Goal: Download file/media

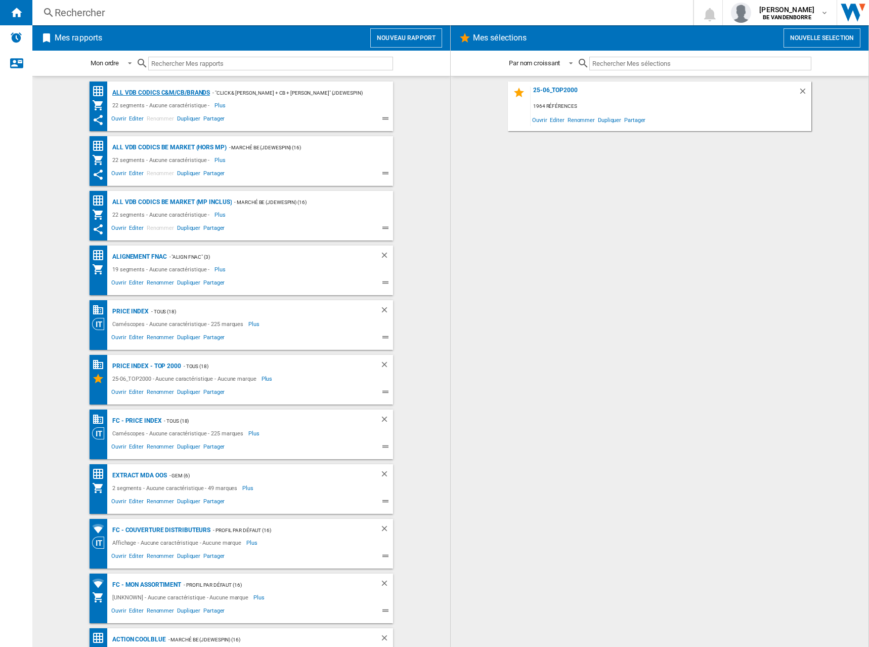
click at [200, 90] on div "ALL VDB CODICS C&M/CB/BRANDS" at bounding box center [160, 93] width 100 height 13
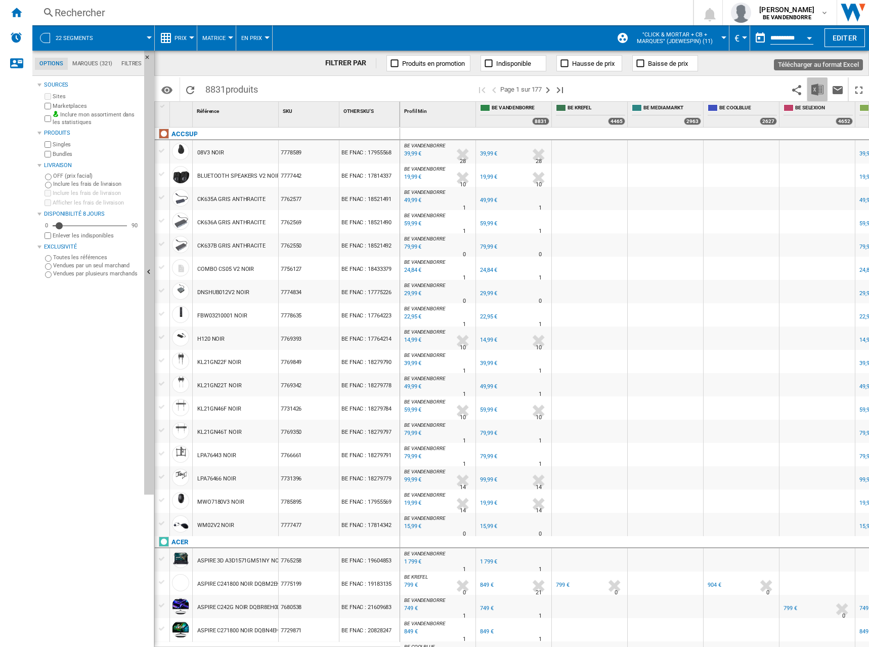
click at [820, 91] on img "Télécharger au format Excel" at bounding box center [818, 89] width 12 height 12
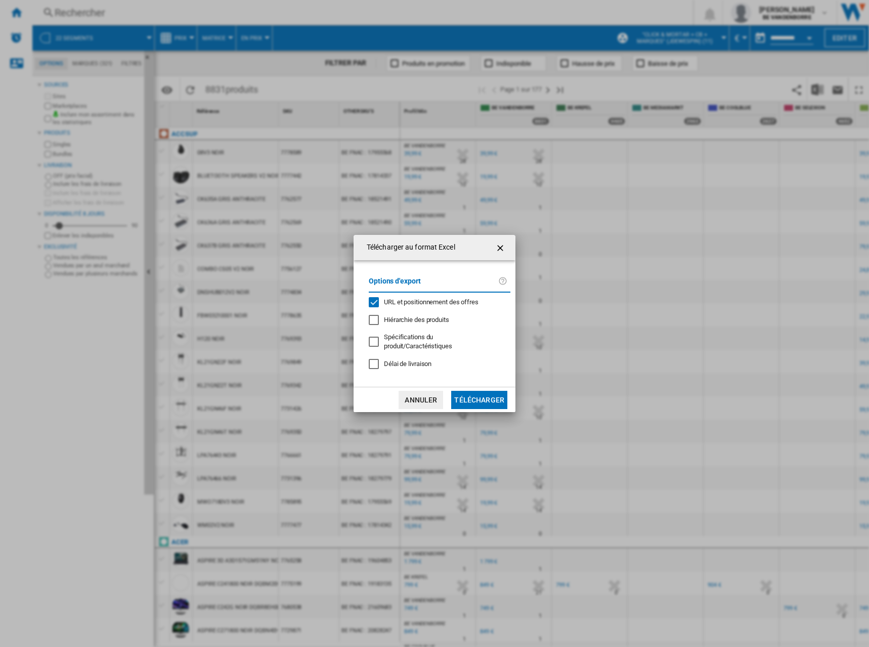
click at [395, 303] on span "URL et positionnement des offres" at bounding box center [431, 302] width 95 height 8
click at [486, 400] on button "Télécharger" at bounding box center [479, 400] width 56 height 18
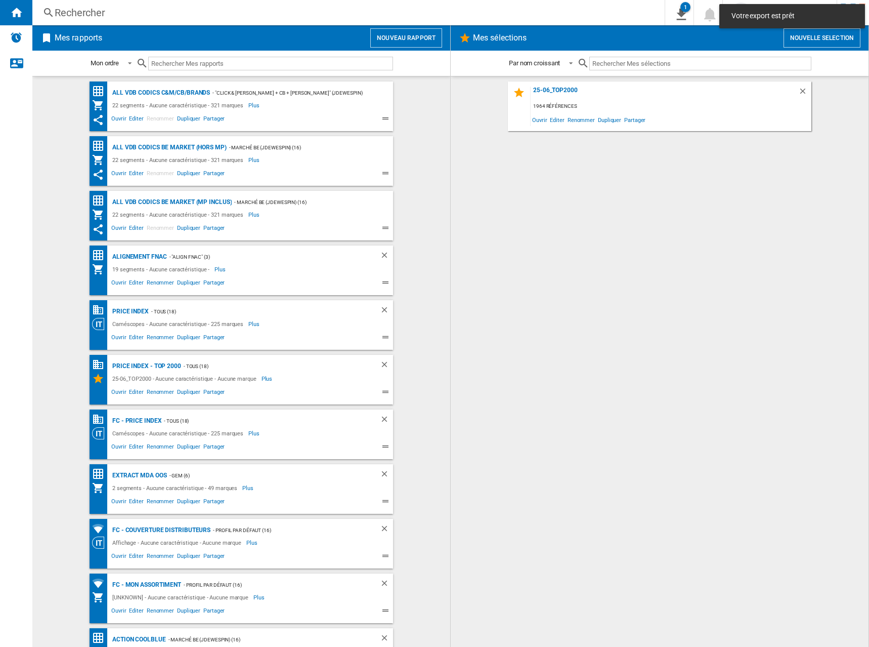
click at [191, 141] on div "ALL VDB CODICS BE MARKET (hors MP) - Marché BE (jdewespin) (16) 22 segments - A…" at bounding box center [242, 161] width 304 height 50
click at [193, 149] on div "ALL VDB CODICS BE MARKET (hors MP)" at bounding box center [168, 147] width 117 height 13
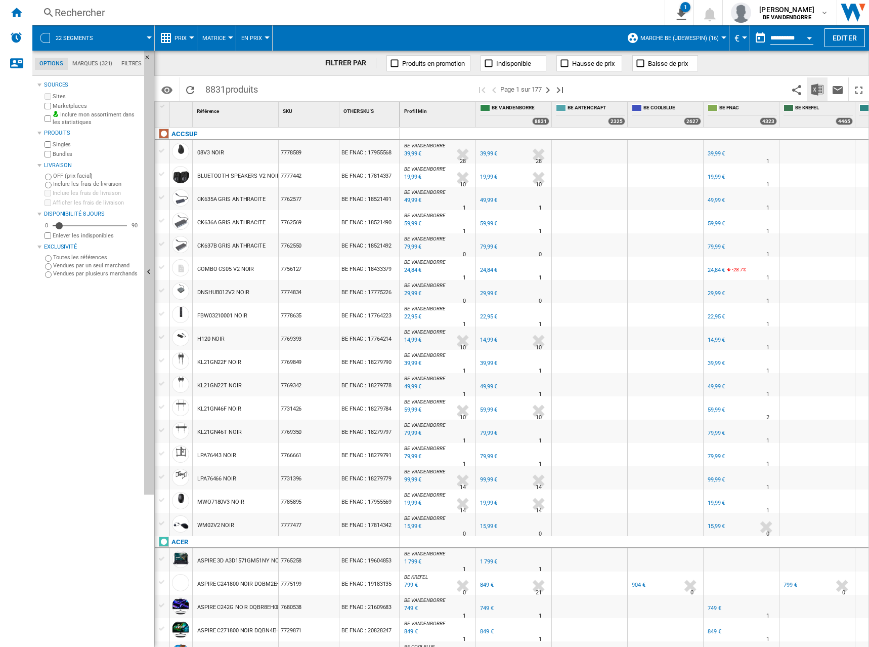
click at [820, 88] on img "Télécharger au format Excel" at bounding box center [818, 89] width 12 height 12
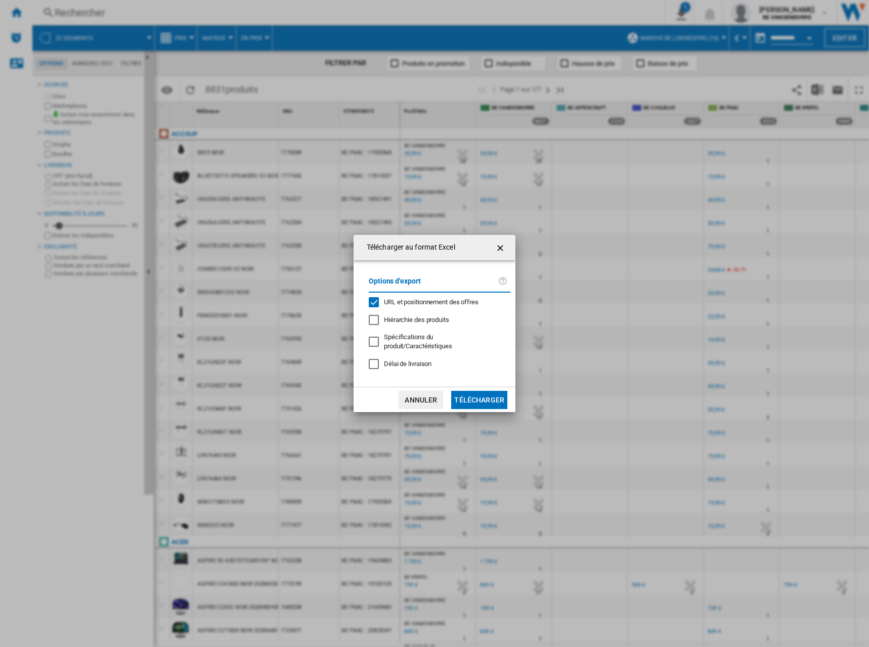
click at [401, 306] on span "URL et positionnement des offres" at bounding box center [431, 302] width 95 height 8
click at [501, 395] on button "Télécharger" at bounding box center [479, 400] width 56 height 18
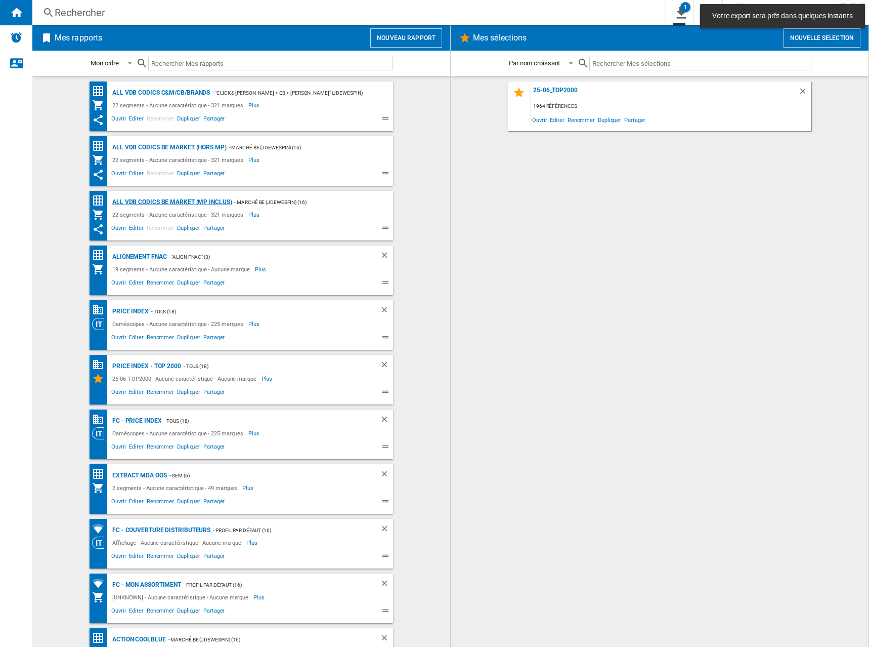
click at [196, 201] on div "ALL VDB CODICS BE MARKET (MP inclus)" at bounding box center [171, 202] width 122 height 13
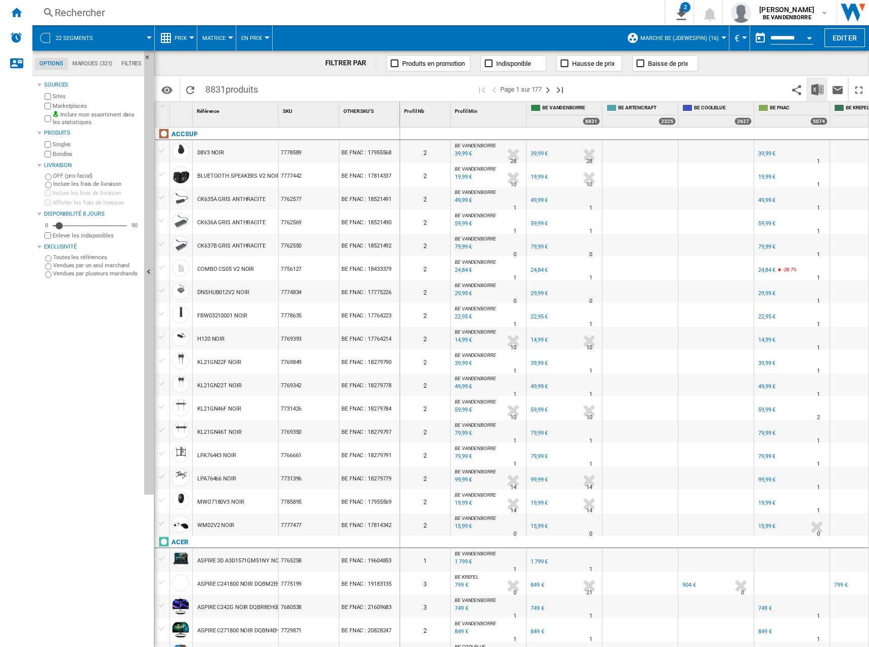
click at [819, 88] on img "Télécharger au format Excel" at bounding box center [818, 89] width 12 height 12
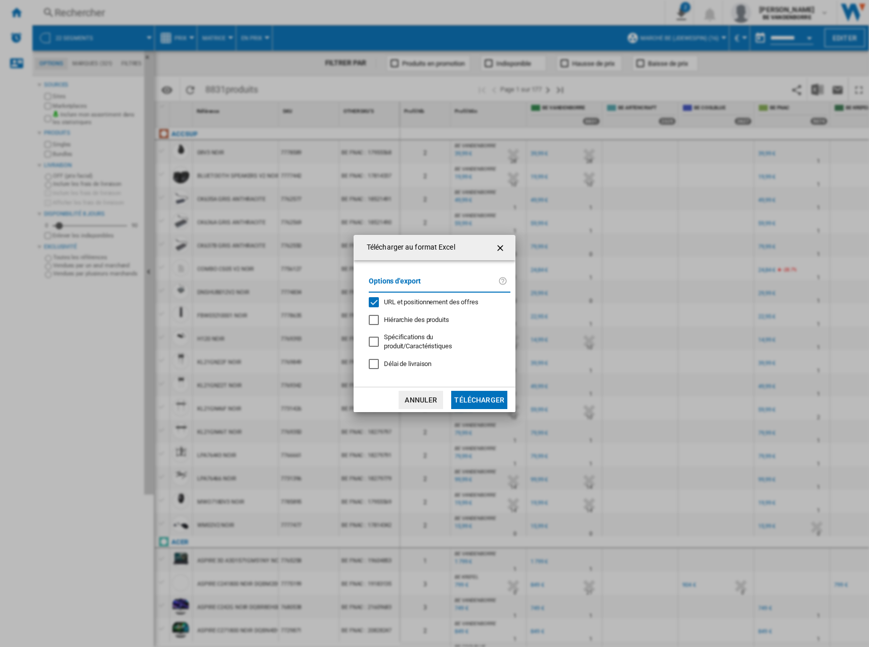
click at [420, 306] on span "URL et positionnement des offres" at bounding box center [431, 302] width 95 height 8
click at [489, 395] on button "Télécharger" at bounding box center [479, 400] width 56 height 18
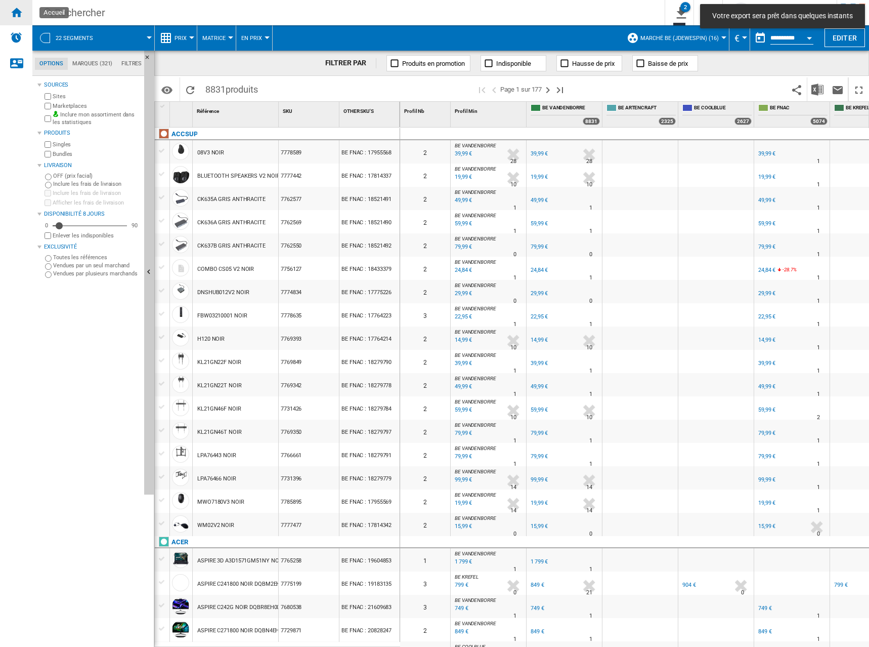
click at [14, 17] on ng-md-icon "Accueil" at bounding box center [16, 12] width 12 height 12
